Goal: Information Seeking & Learning: Learn about a topic

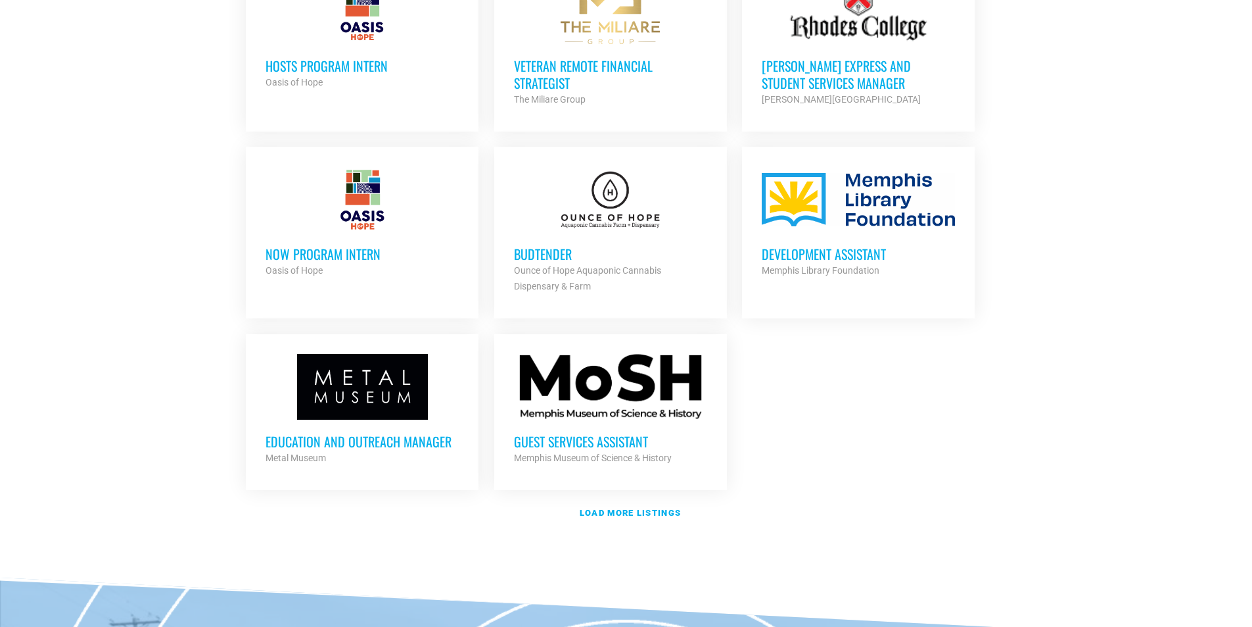
scroll to position [1381, 0]
click at [586, 507] on strong "Load more listings" at bounding box center [630, 512] width 101 height 10
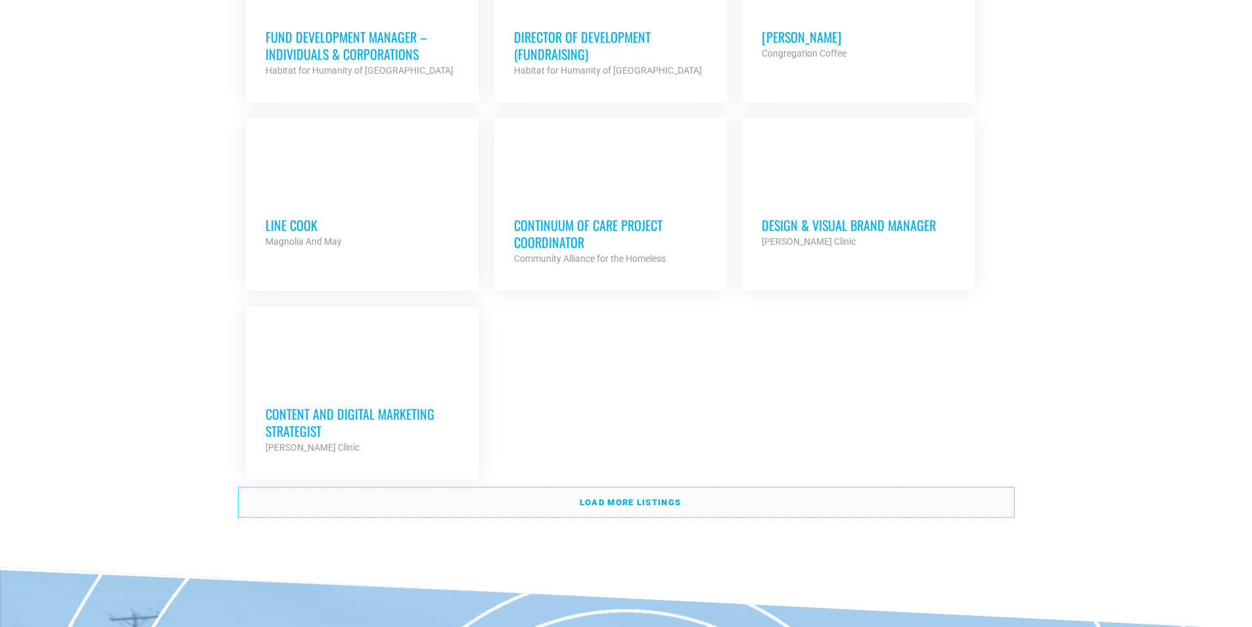
scroll to position [2761, 0]
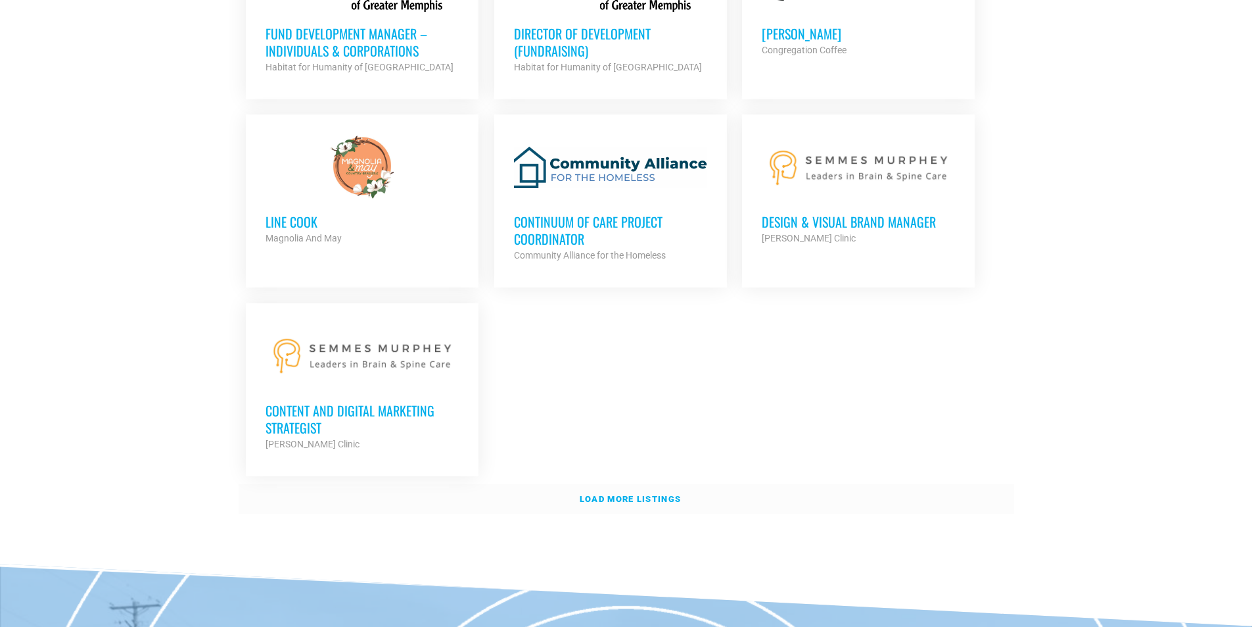
click at [611, 494] on strong "Load more listings" at bounding box center [630, 499] width 101 height 10
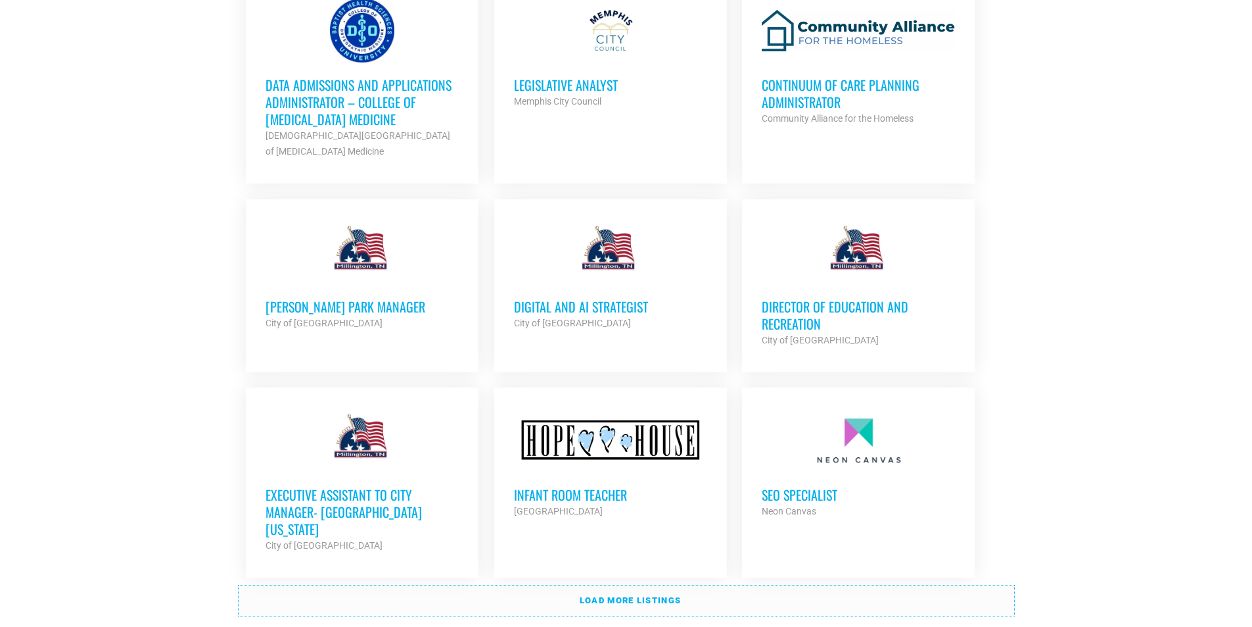
scroll to position [3879, 0]
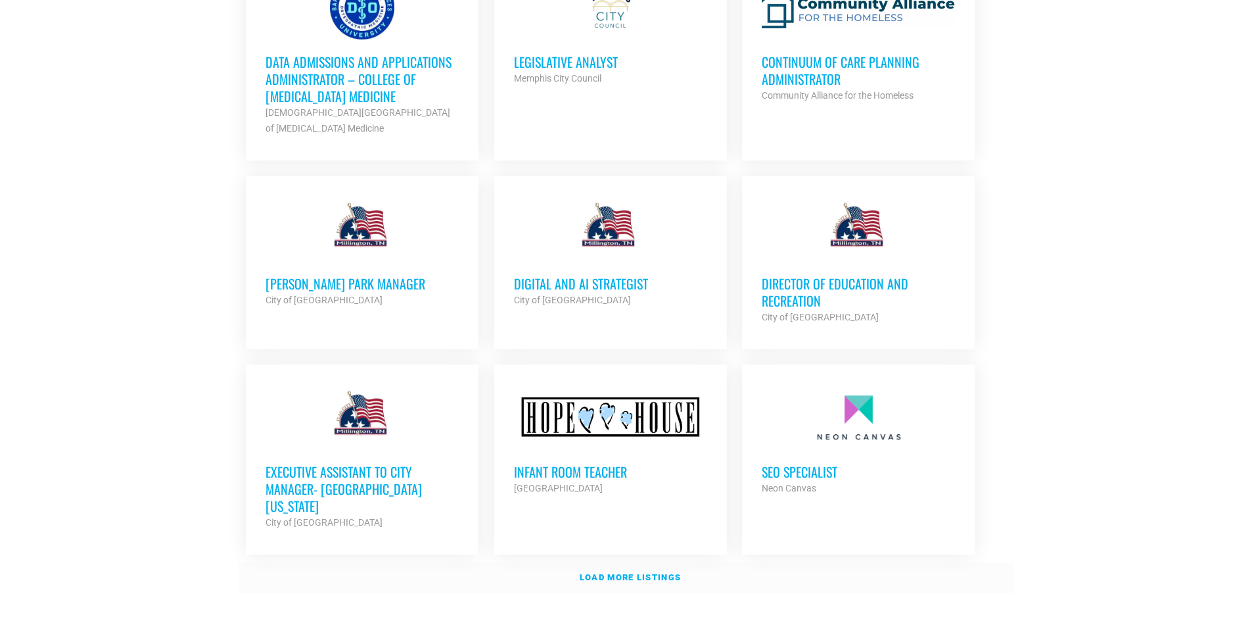
click at [631, 572] on strong "Load more listings" at bounding box center [630, 577] width 101 height 10
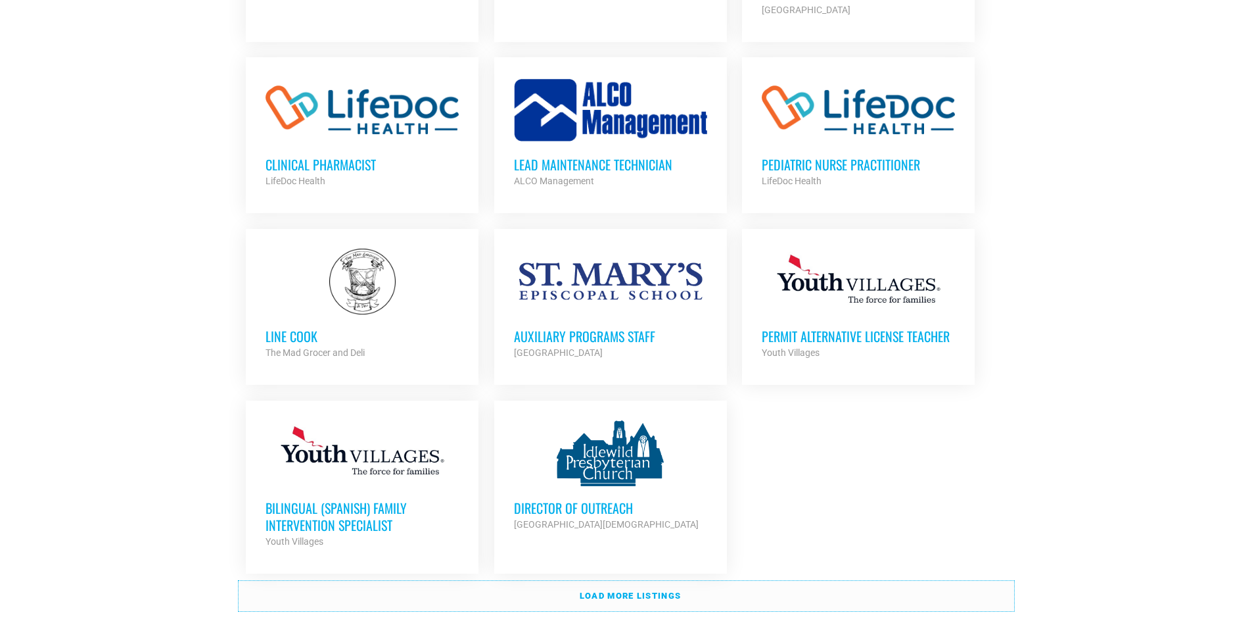
scroll to position [5128, 0]
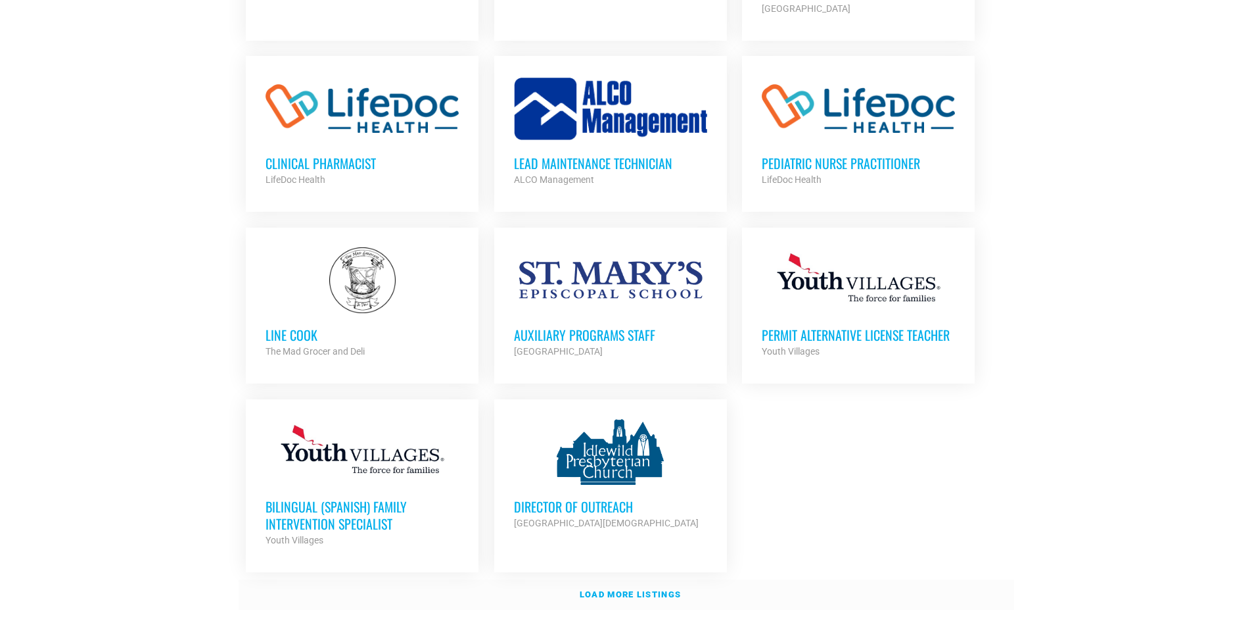
click at [633, 589] on strong "Load more listings" at bounding box center [630, 594] width 101 height 10
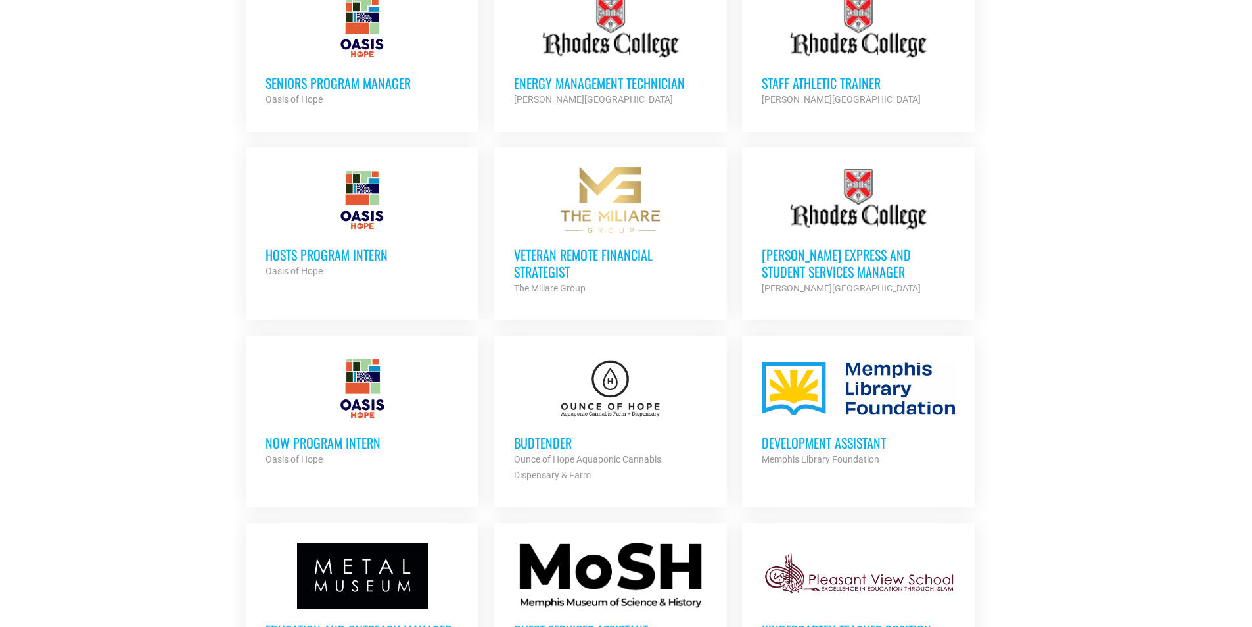
scroll to position [1183, 0]
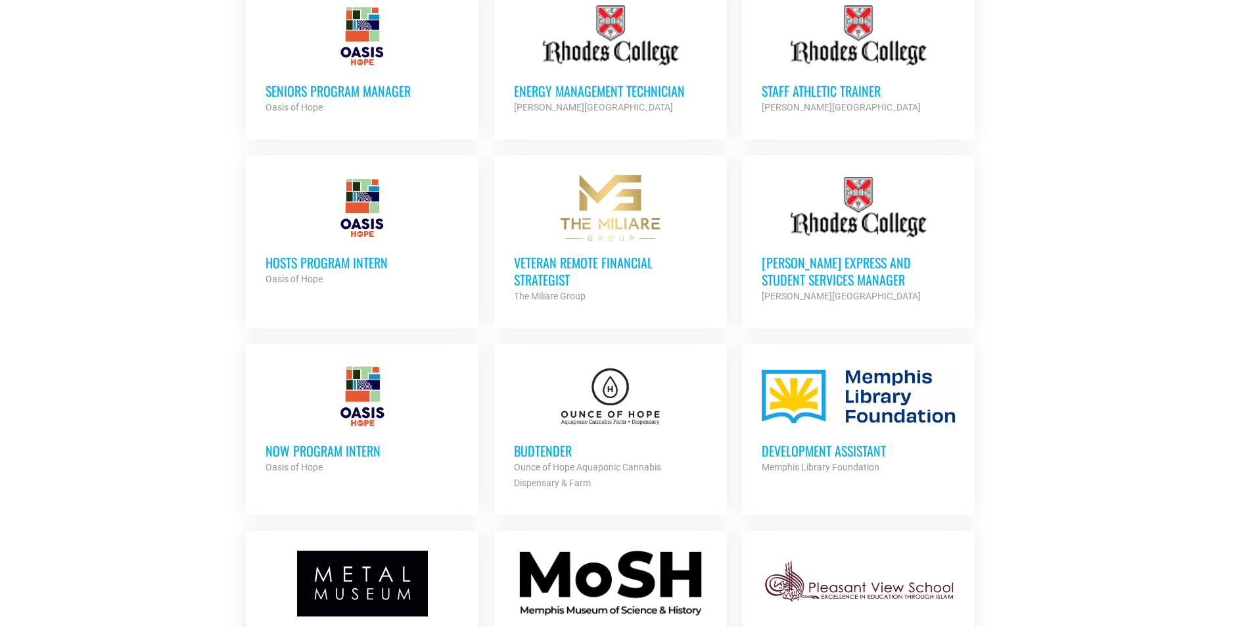
click at [570, 461] on strong "Ounce of Hope Aquaponic Cannabis Dispensary & Farm" at bounding box center [587, 474] width 147 height 26
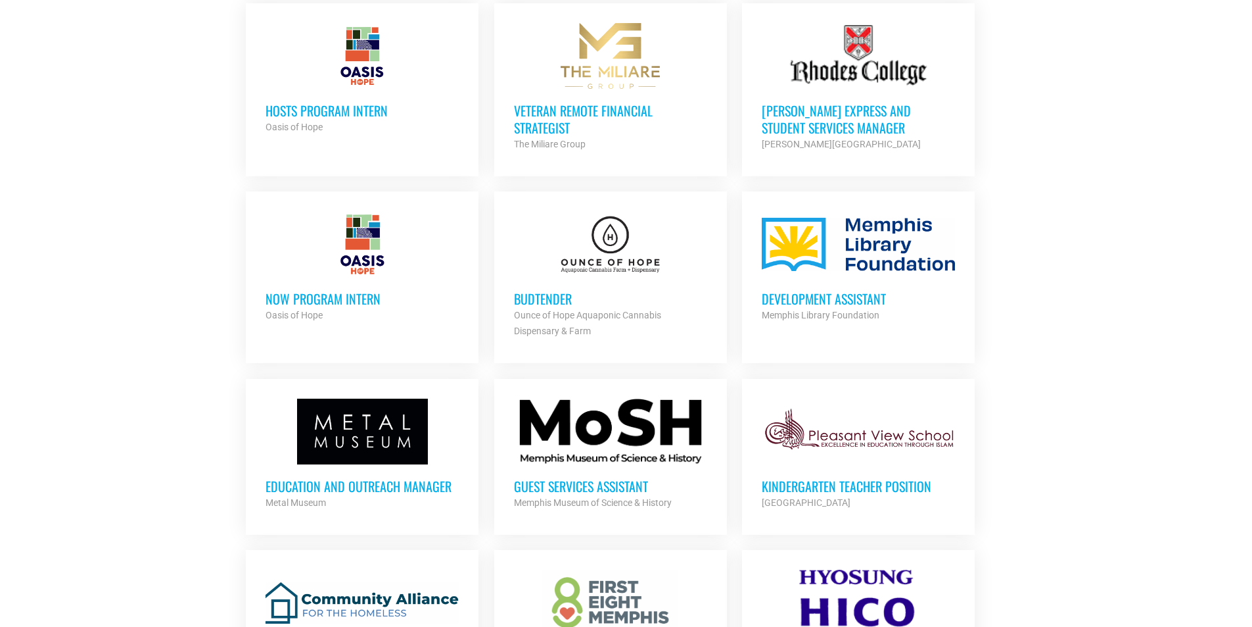
scroll to position [1446, 0]
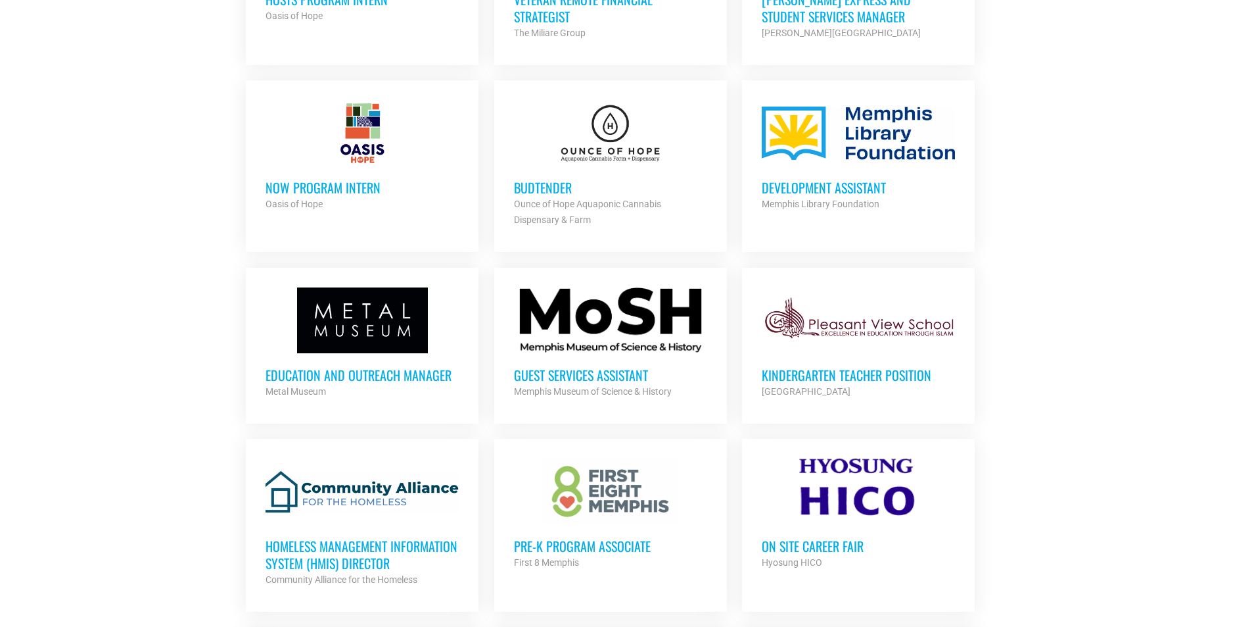
click at [641, 366] on h3 "Guest Services Assistant" at bounding box center [610, 374] width 193 height 17
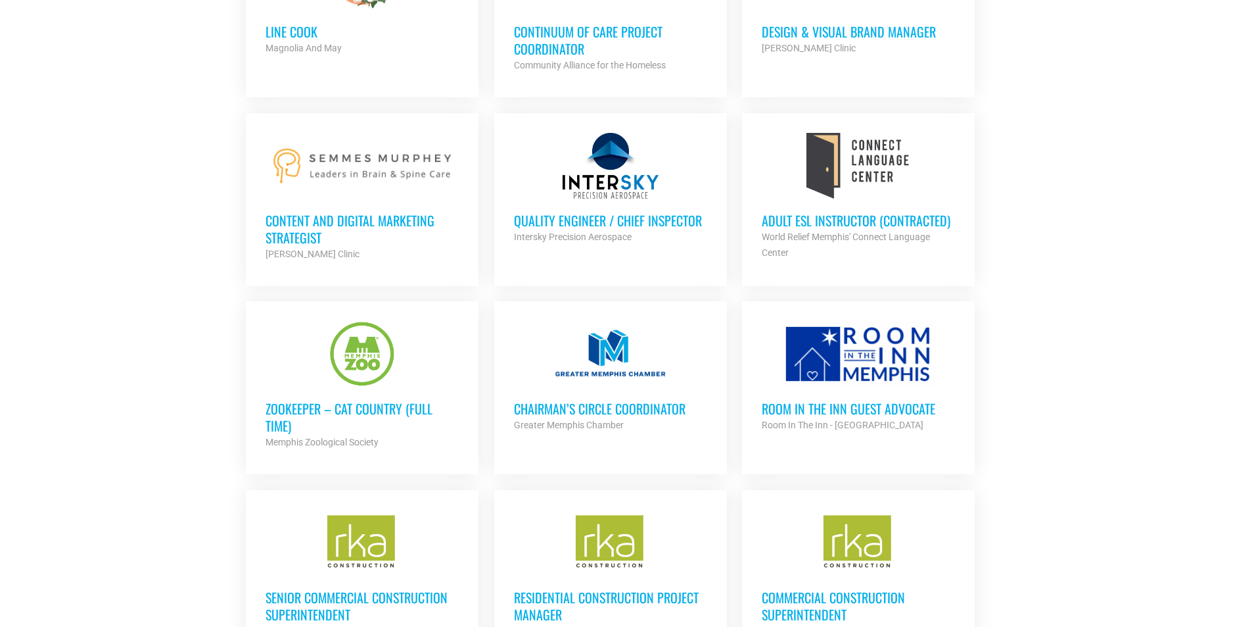
scroll to position [2958, 0]
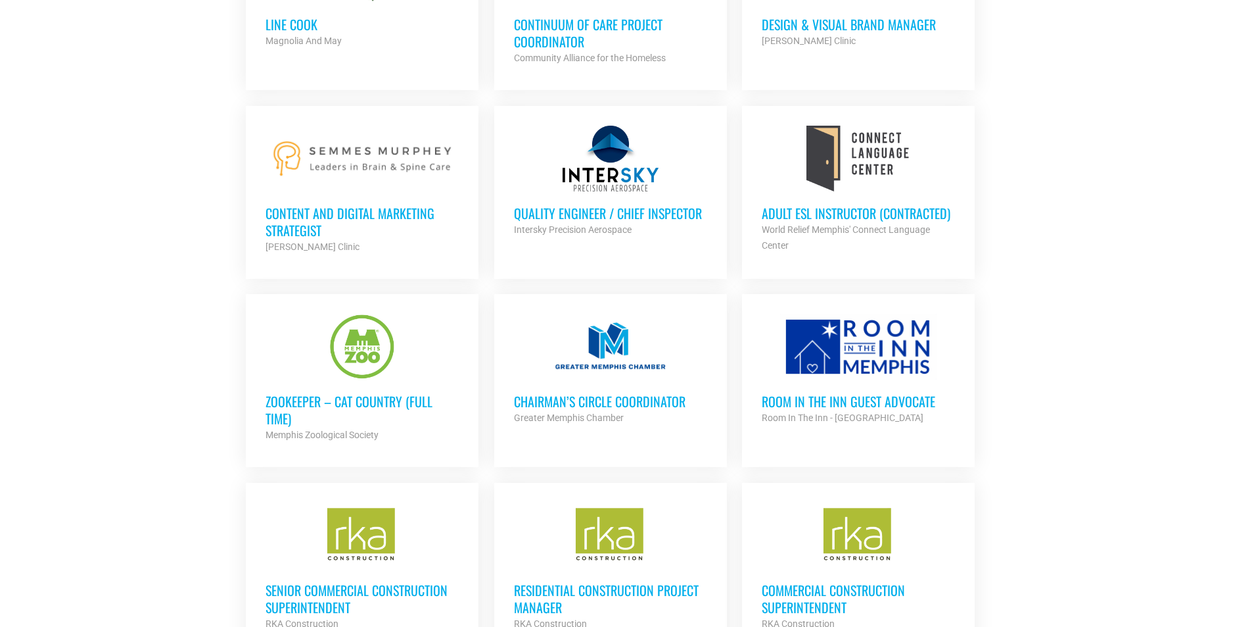
click at [396, 392] on h3 "Zookeeper – Cat Country (Full Time)" at bounding box center [362, 409] width 193 height 34
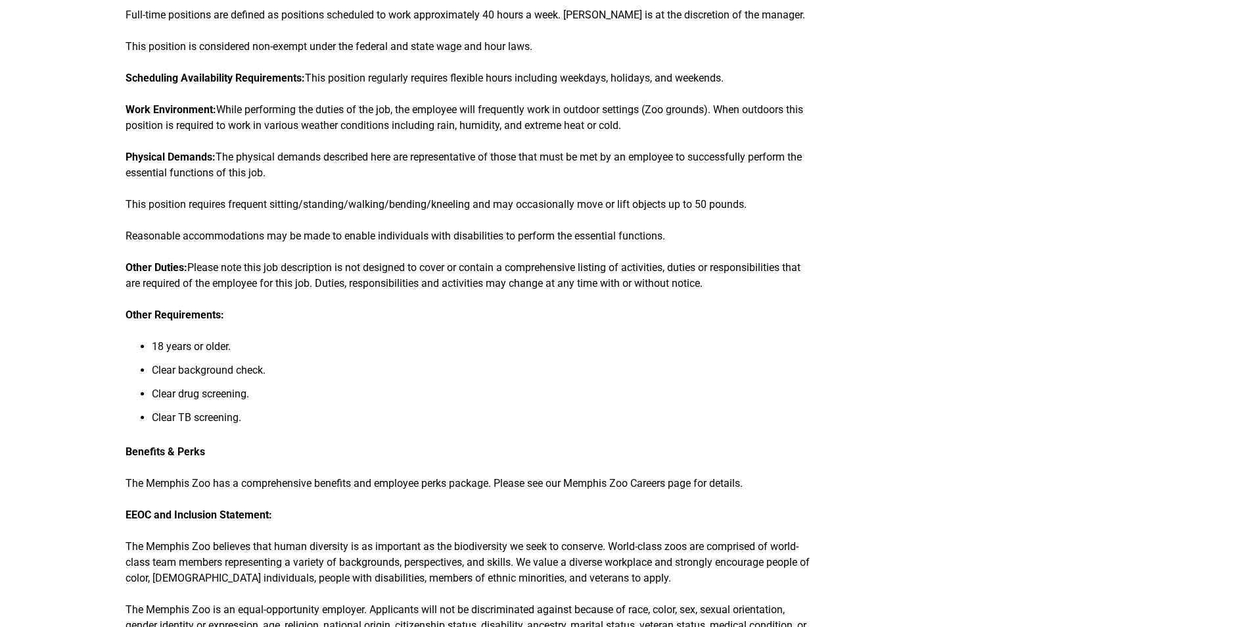
scroll to position [1249, 0]
